Goal: Task Accomplishment & Management: Manage account settings

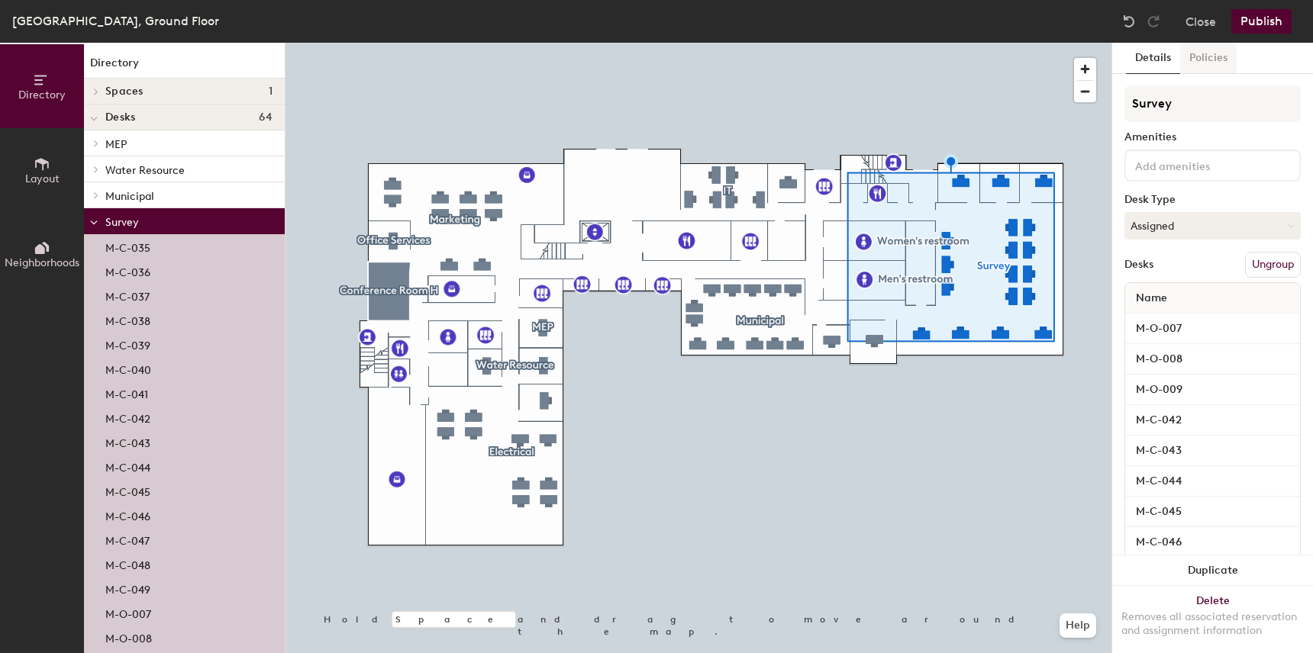
click at [1213, 57] on button "Policies" at bounding box center [1208, 58] width 56 height 31
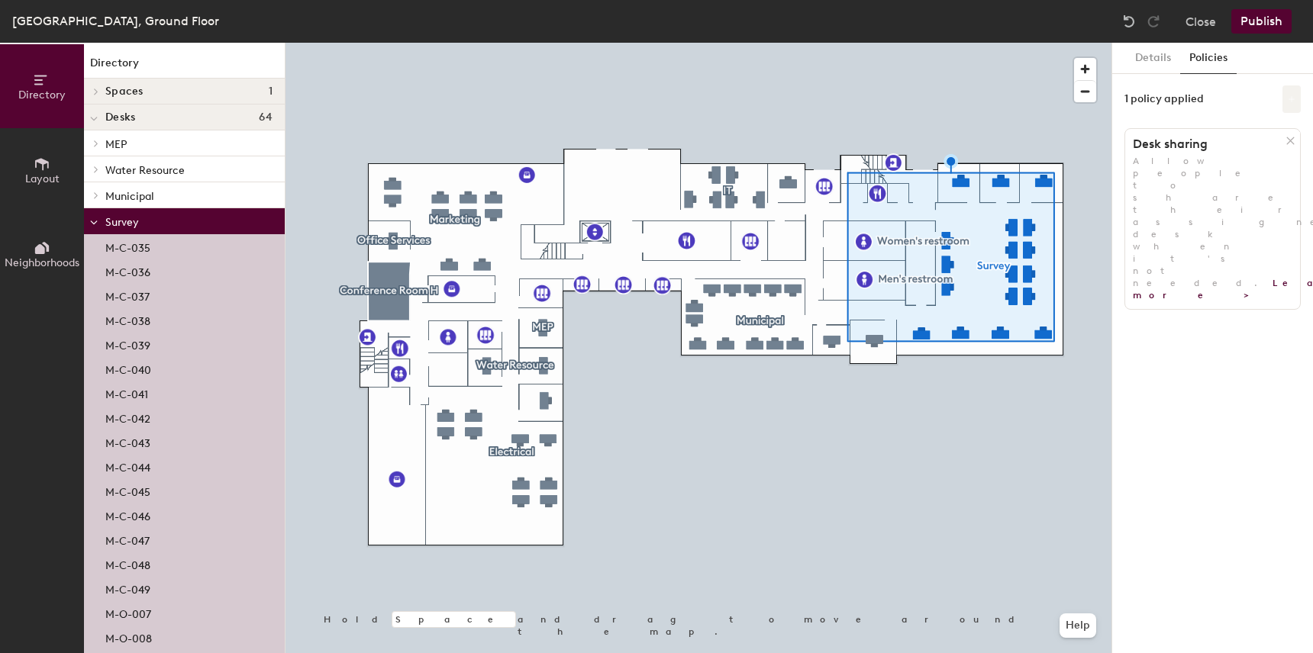
click at [1292, 108] on button at bounding box center [1291, 98] width 18 height 27
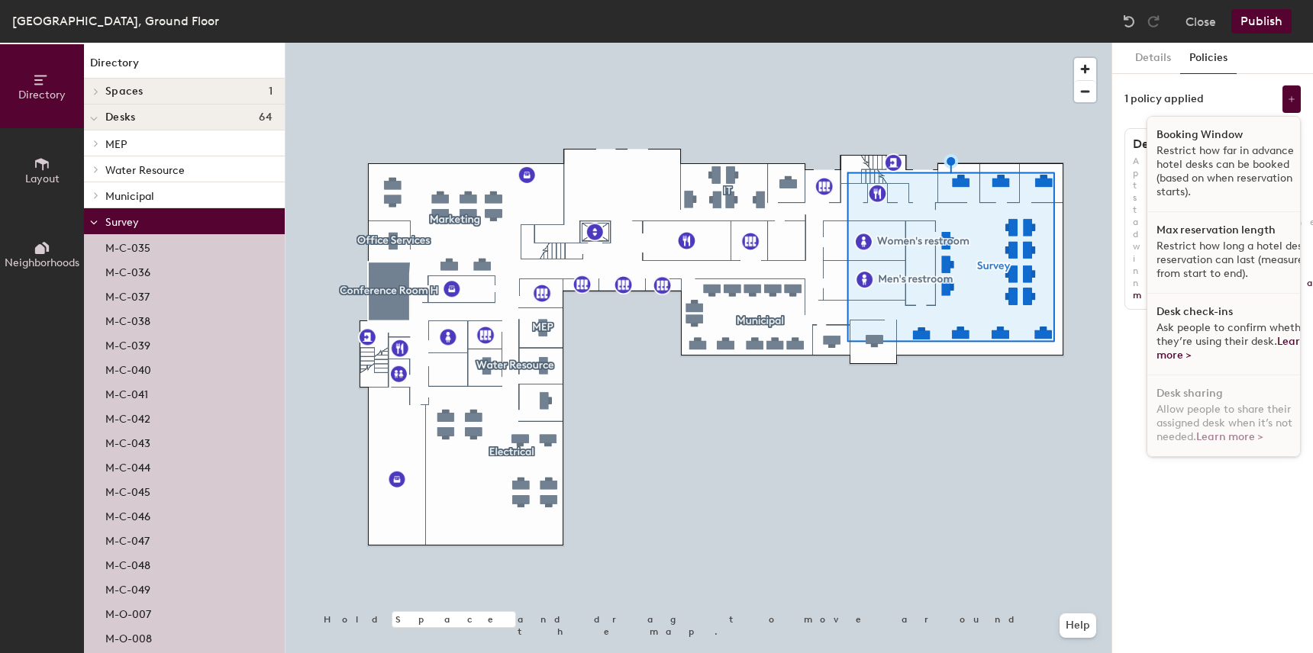
click at [1187, 314] on h1 "Desk check-ins" at bounding box center [1194, 312] width 76 height 12
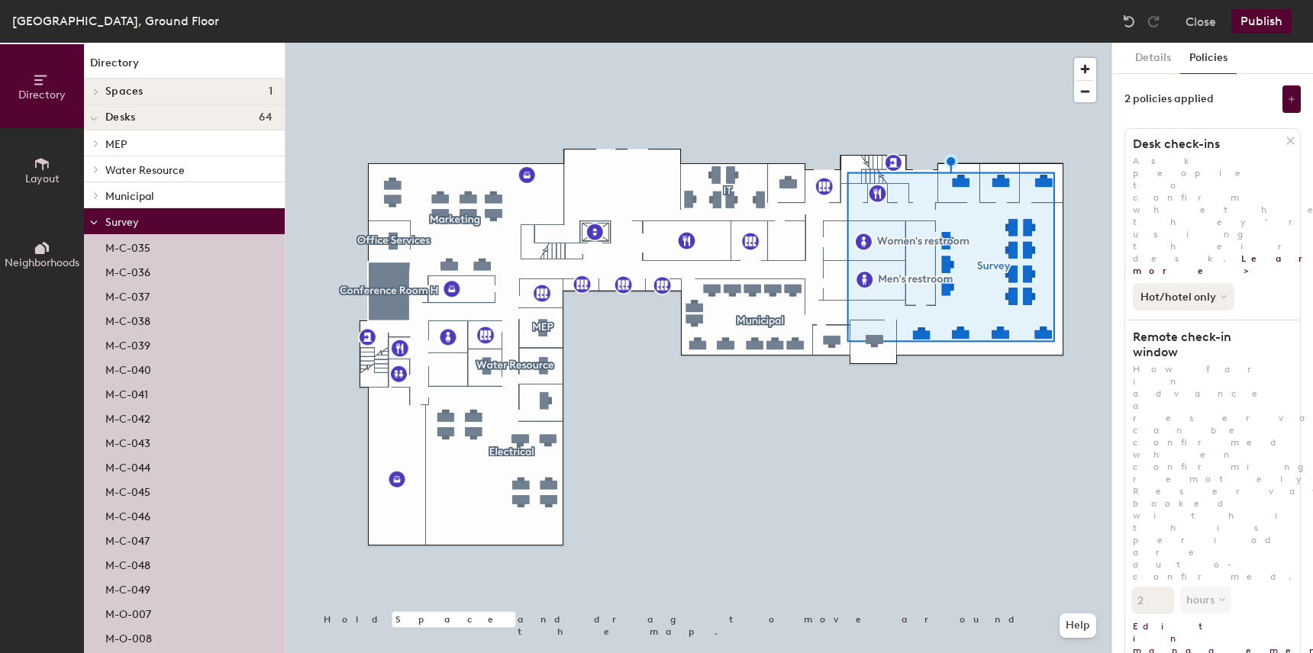
click at [1178, 283] on button "Hot/hotel only" at bounding box center [1183, 296] width 101 height 27
click at [1258, 28] on button "Publish" at bounding box center [1261, 21] width 60 height 24
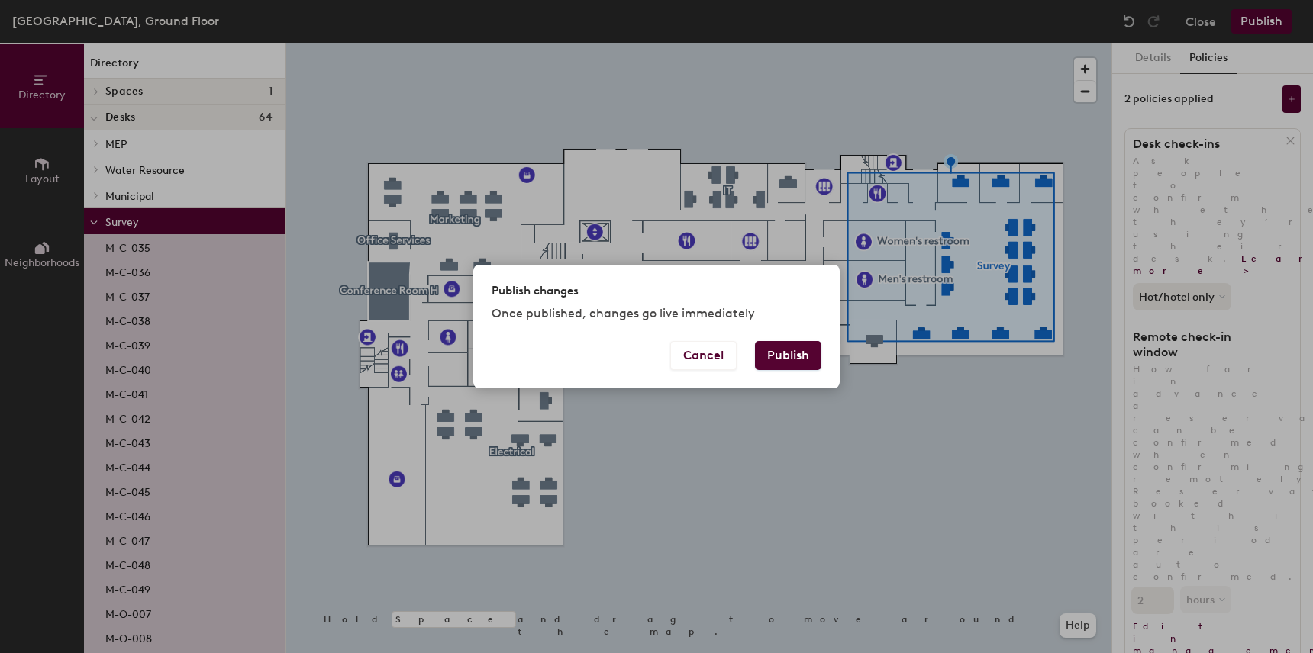
click at [774, 359] on button "Publish" at bounding box center [788, 355] width 66 height 29
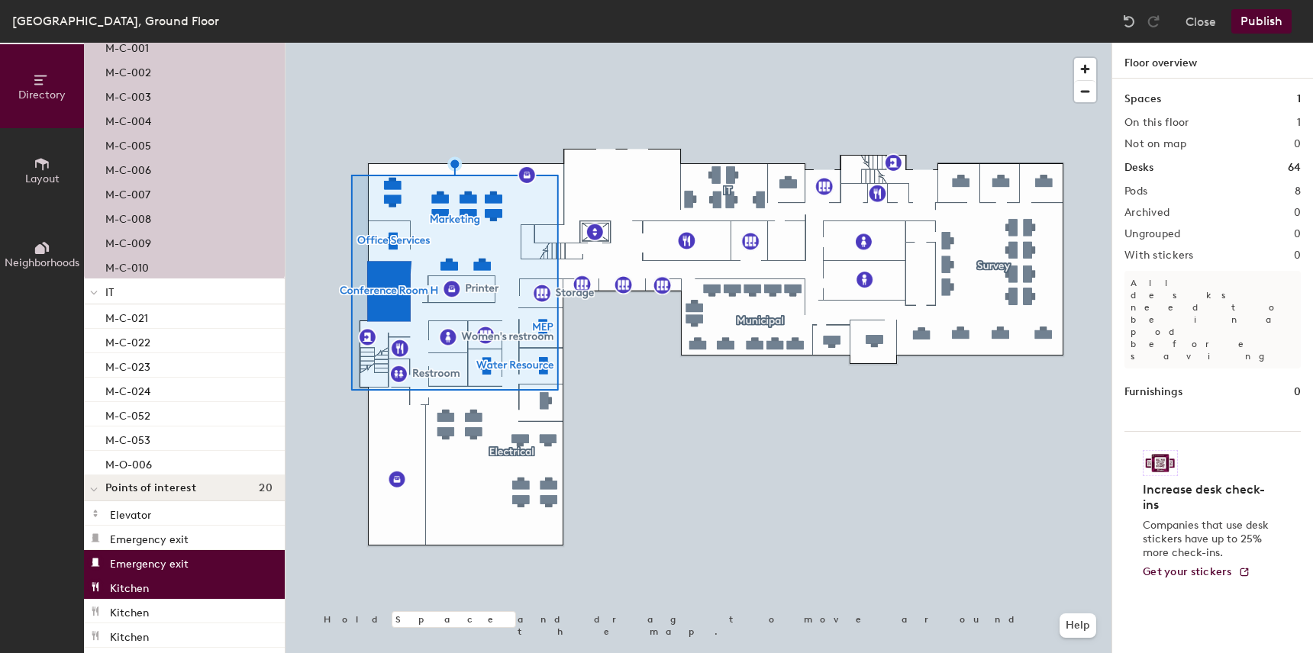
scroll to position [1526, 0]
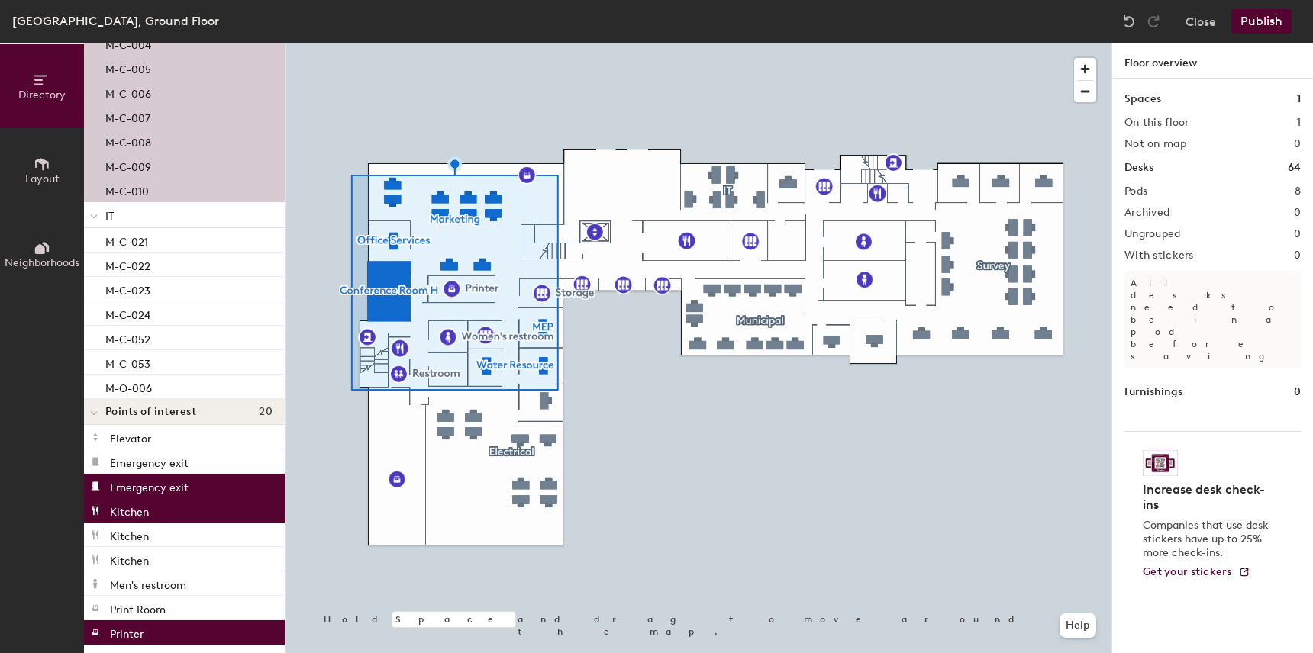
click at [111, 217] on span "IT" at bounding box center [109, 216] width 8 height 13
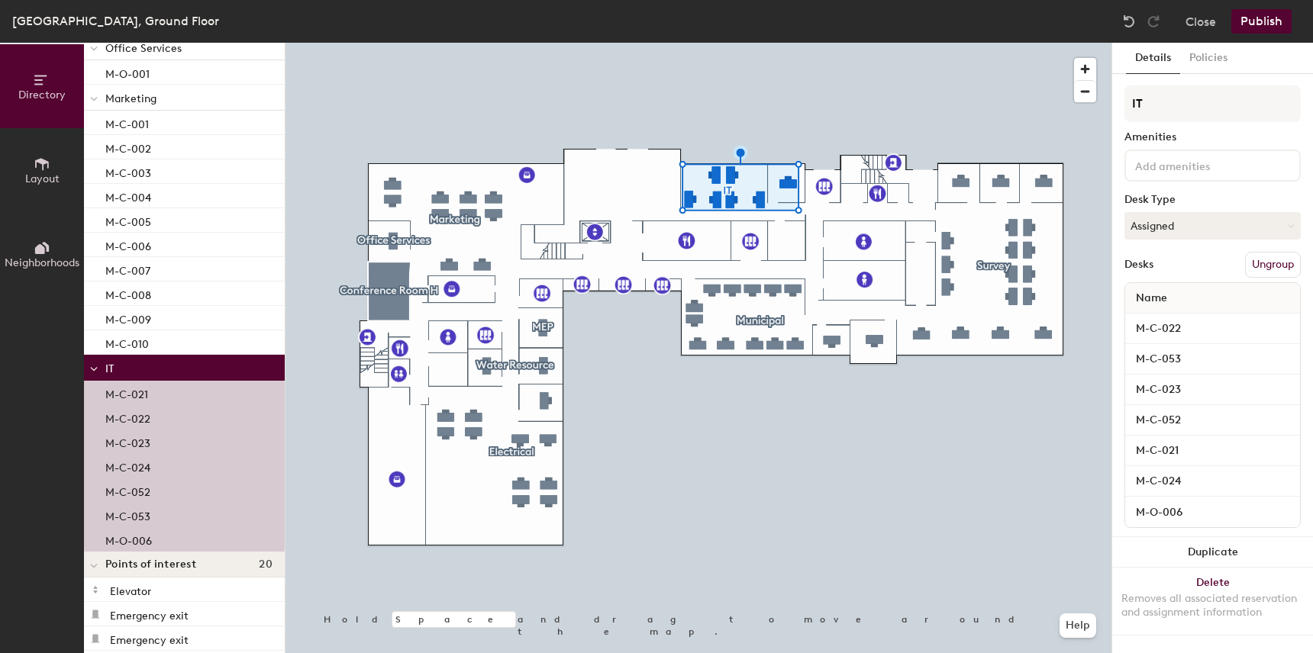
scroll to position [1297, 0]
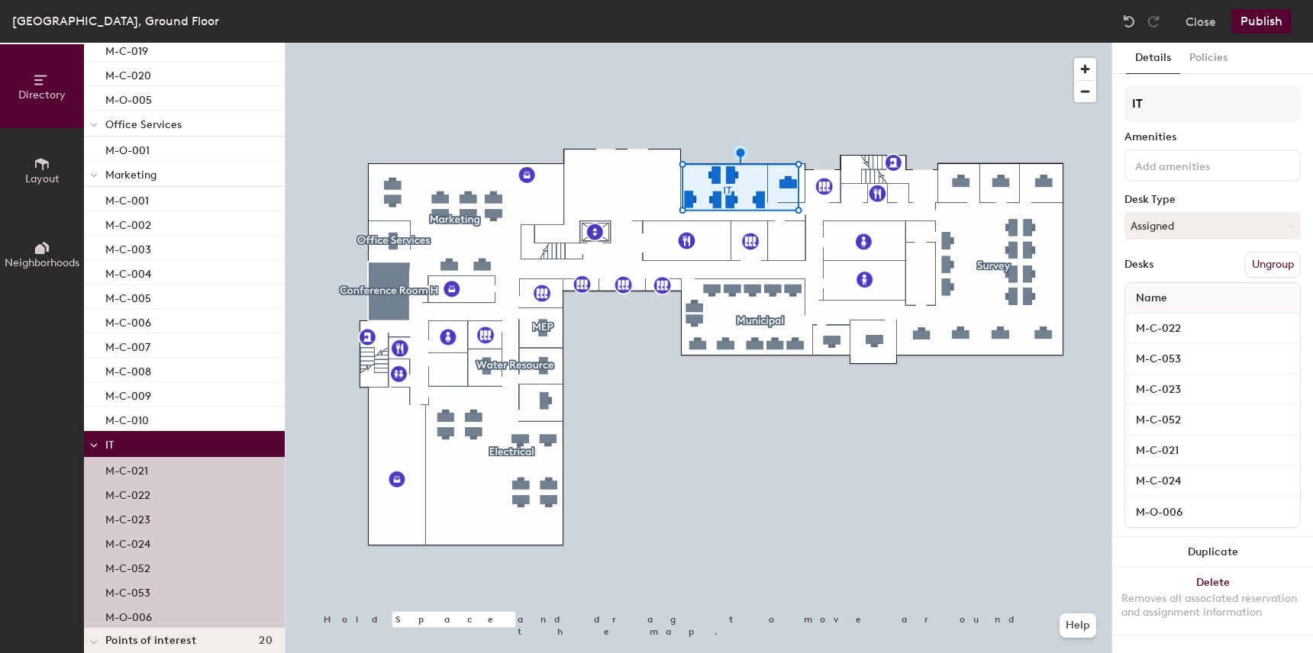
click at [112, 176] on span "Marketing" at bounding box center [130, 175] width 51 height 13
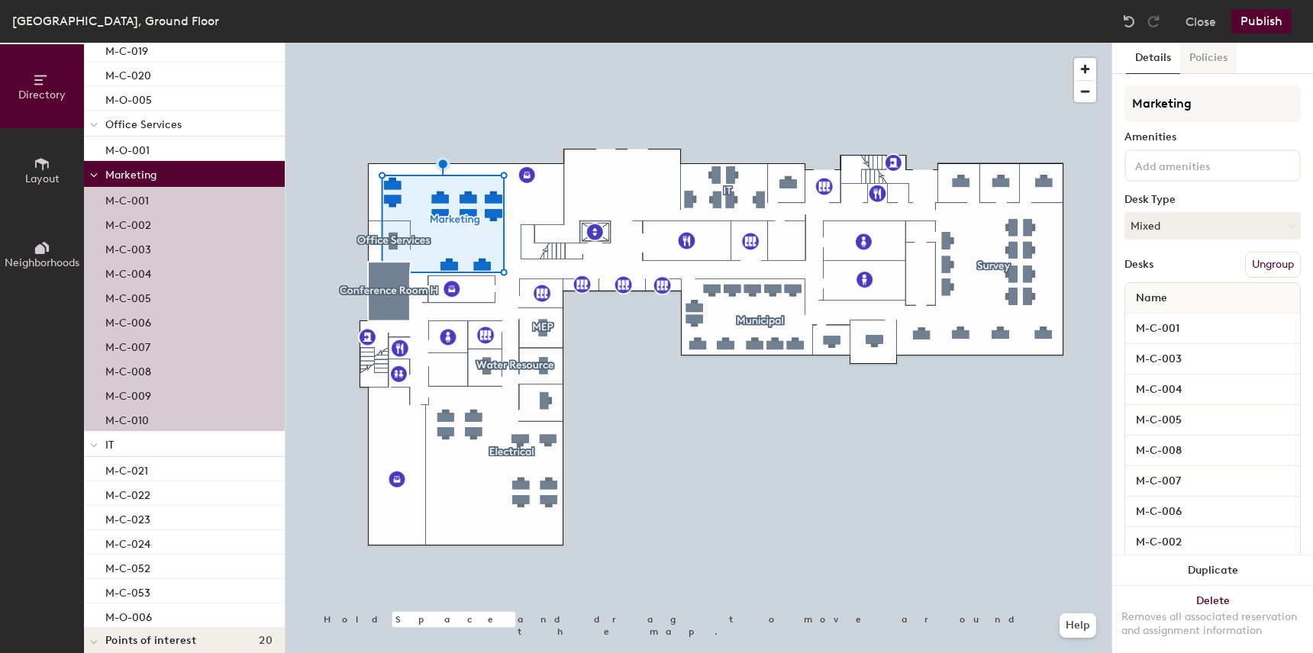
click at [1213, 59] on button "Policies" at bounding box center [1208, 58] width 56 height 31
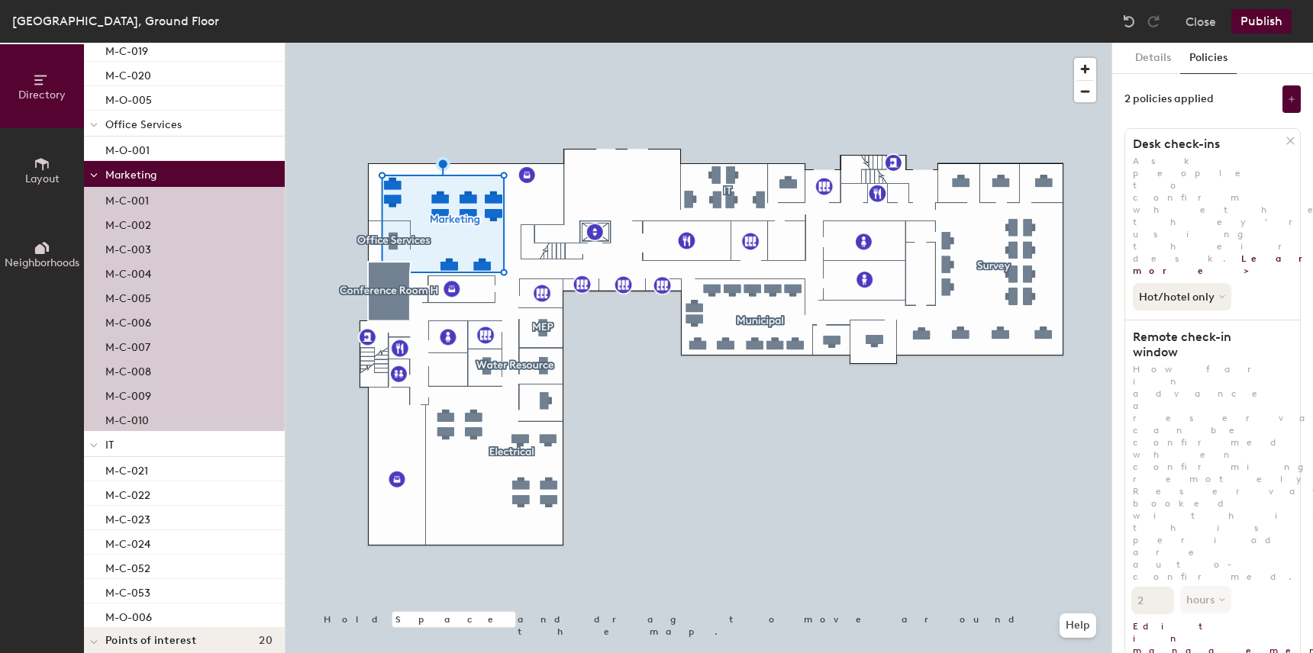
click at [141, 122] on span "Office Services" at bounding box center [143, 124] width 76 height 13
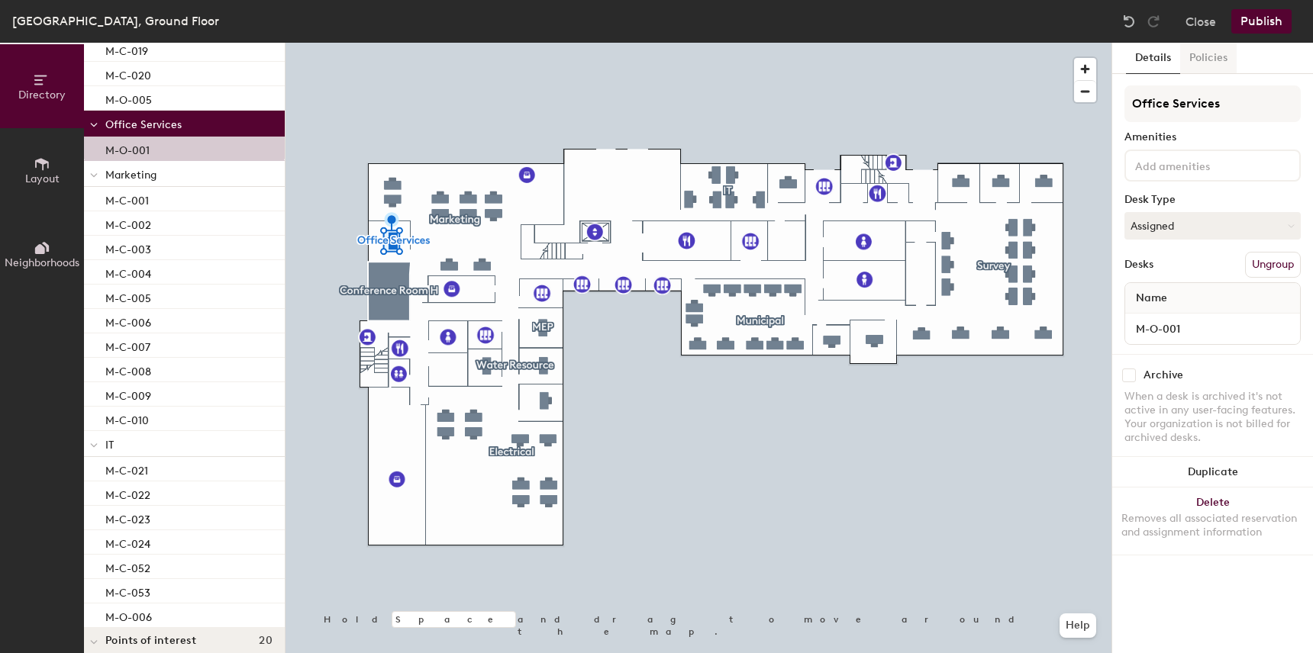
click at [1208, 66] on button "Policies" at bounding box center [1208, 58] width 56 height 31
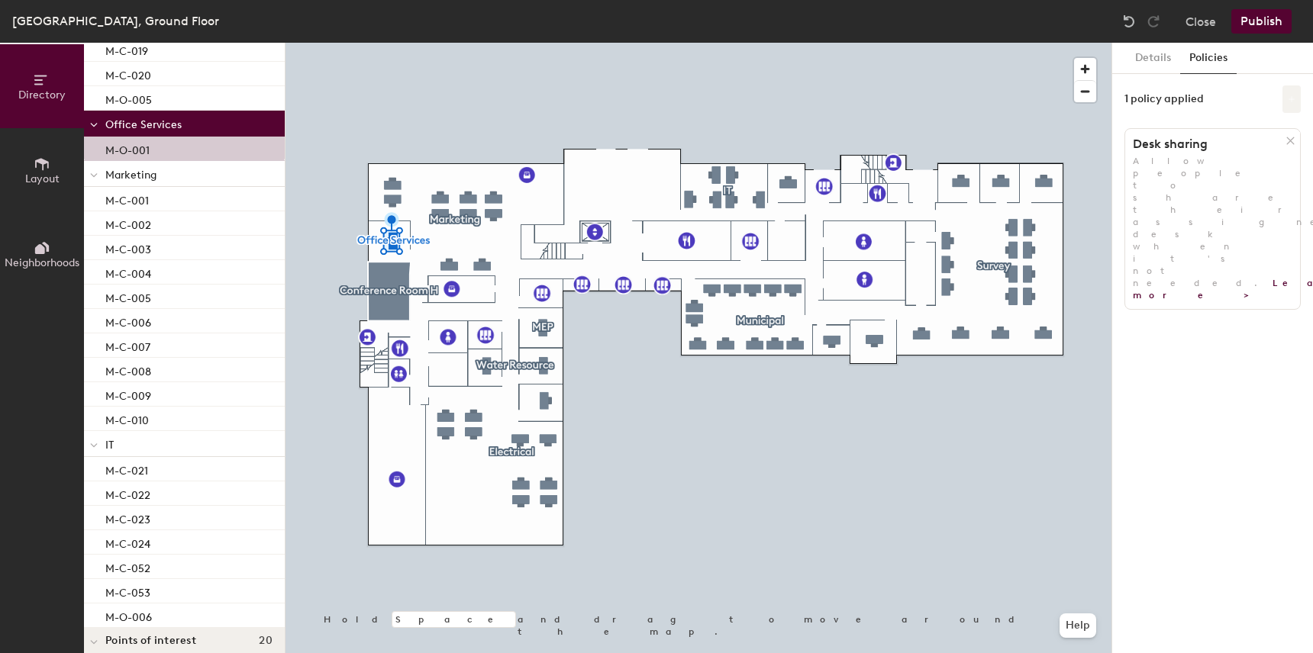
click at [1291, 101] on icon at bounding box center [1291, 99] width 6 height 6
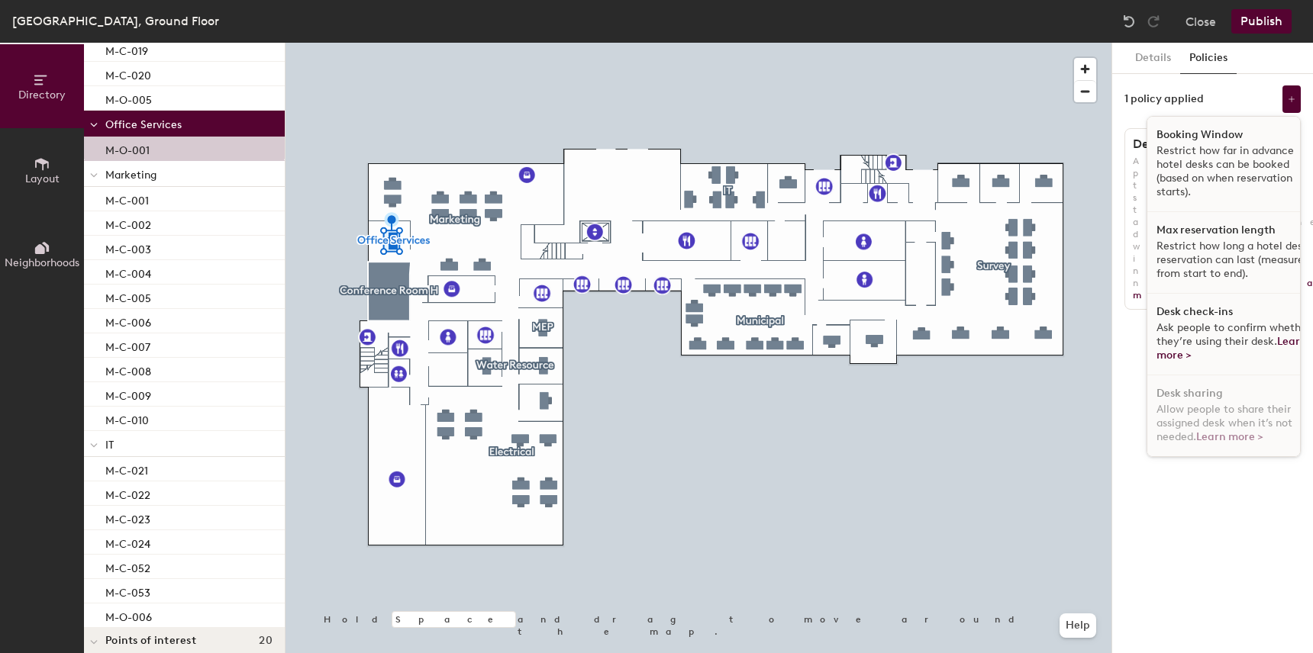
click at [1240, 317] on div "Desk check-ins Ask people to confirm whether they’re using their desk. Learn mo…" at bounding box center [1235, 335] width 176 height 82
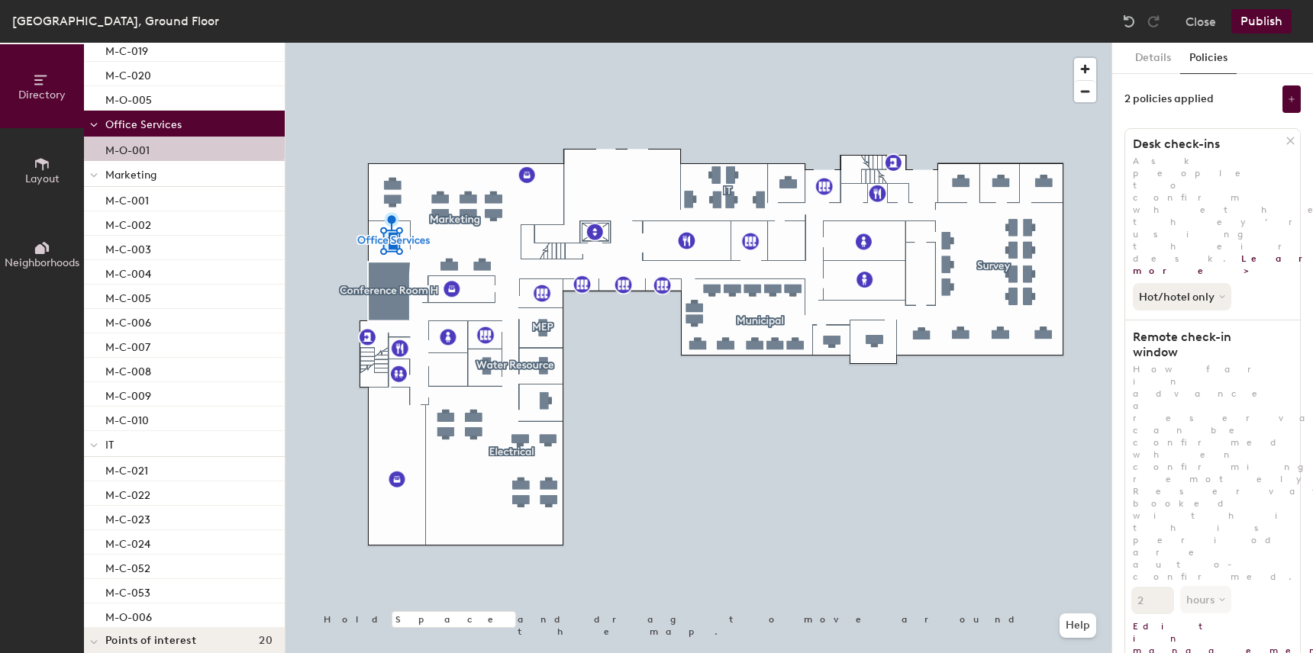
click at [1265, 24] on button "Publish" at bounding box center [1261, 21] width 60 height 24
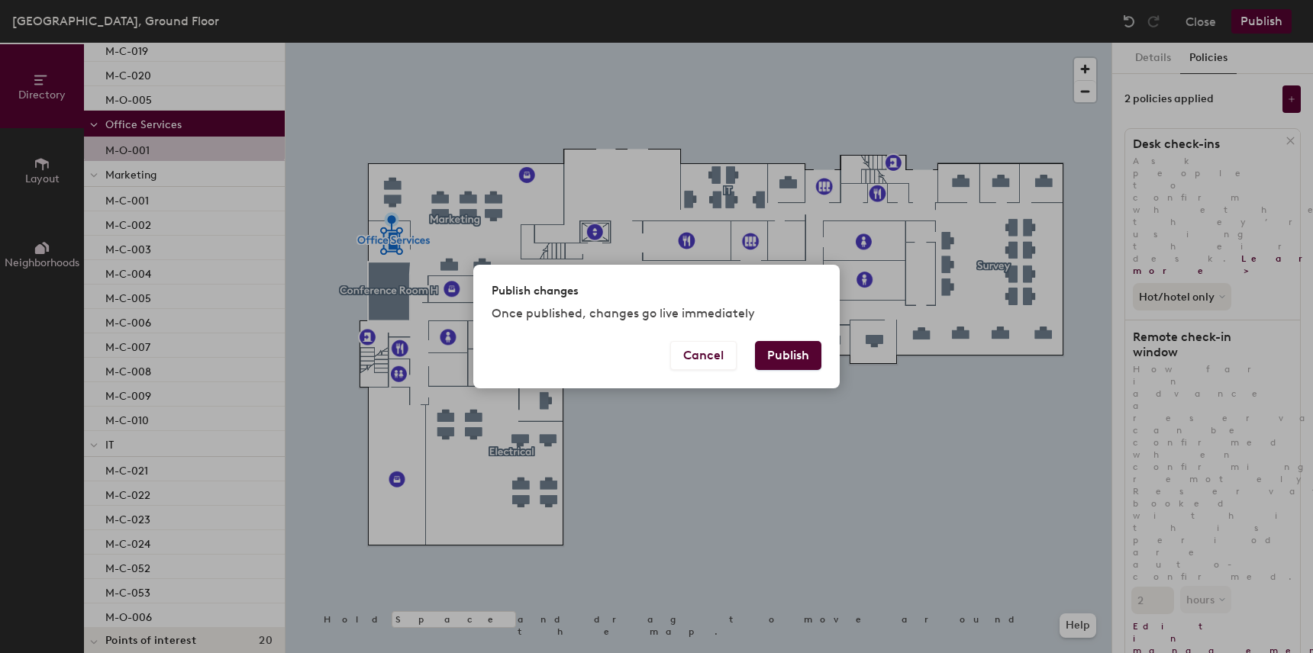
click at [806, 368] on button "Publish" at bounding box center [788, 355] width 66 height 29
